Goal: Information Seeking & Learning: Learn about a topic

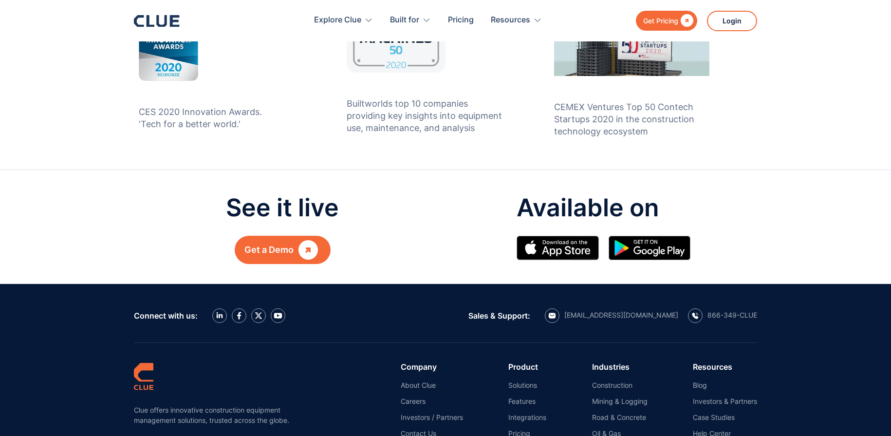
scroll to position [1023, 0]
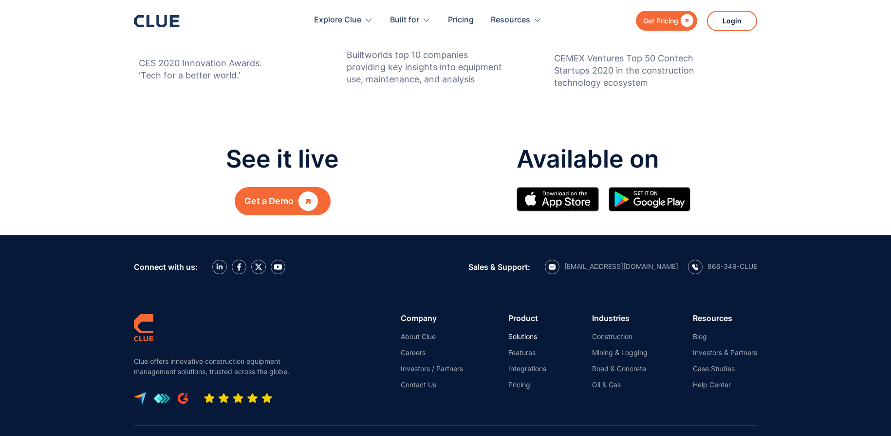
click at [529, 332] on link "Solutions" at bounding box center [528, 336] width 38 height 9
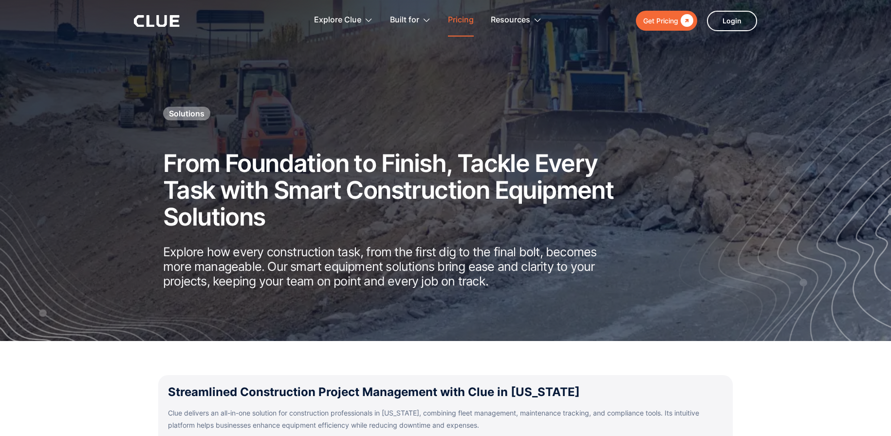
click at [459, 20] on link "Pricing" at bounding box center [461, 20] width 26 height 31
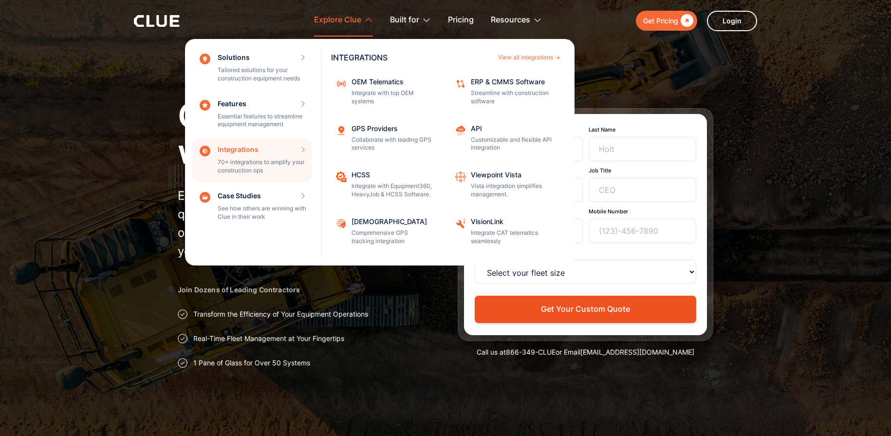
click at [235, 157] on div "Integrations 70+ integrations to amplify your construction ops INTEGRATIONS Vie…" at bounding box center [251, 160] width 119 height 44
click at [303, 149] on div "Integrations 70+ integrations to amplify your construction ops INTEGRATIONS Vie…" at bounding box center [251, 160] width 119 height 44
click at [207, 153] on div "Integrations 70+ integrations to amplify your construction ops INTEGRATIONS Vie…" at bounding box center [251, 160] width 119 height 44
click at [481, 133] on div "API Customizable and flexible API integration" at bounding box center [512, 138] width 83 height 27
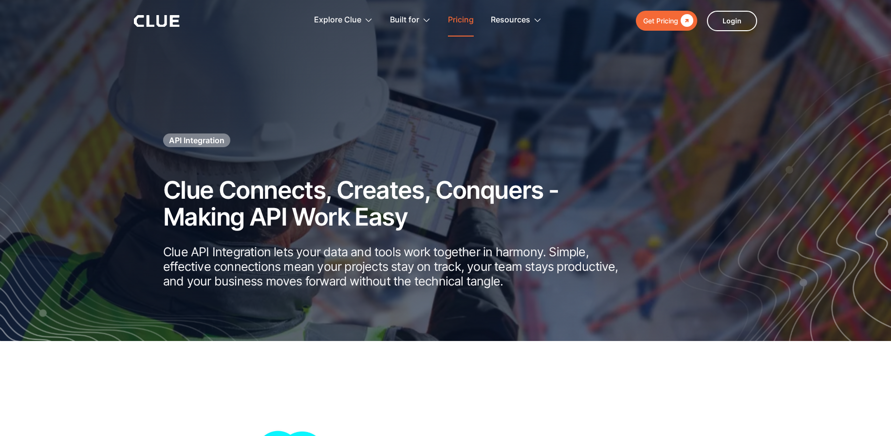
click at [462, 19] on link "Pricing" at bounding box center [461, 20] width 26 height 31
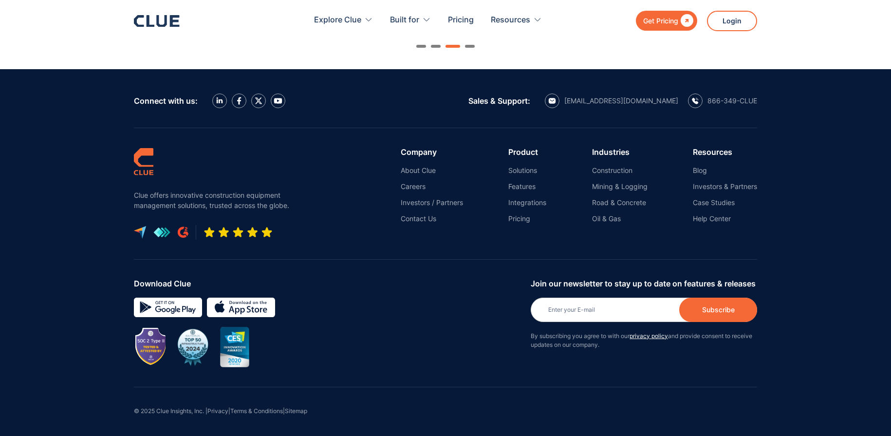
scroll to position [1159, 0]
